Goal: Information Seeking & Learning: Learn about a topic

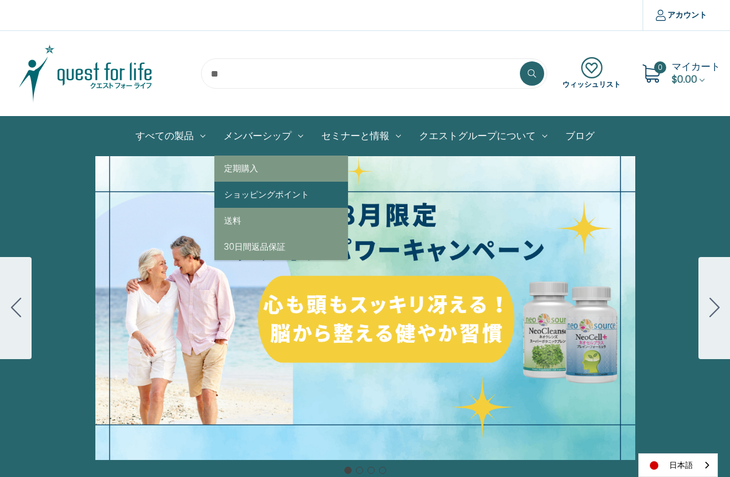
click at [264, 201] on link "ショッピングポイント" at bounding box center [281, 195] width 134 height 26
